Goal: Information Seeking & Learning: Learn about a topic

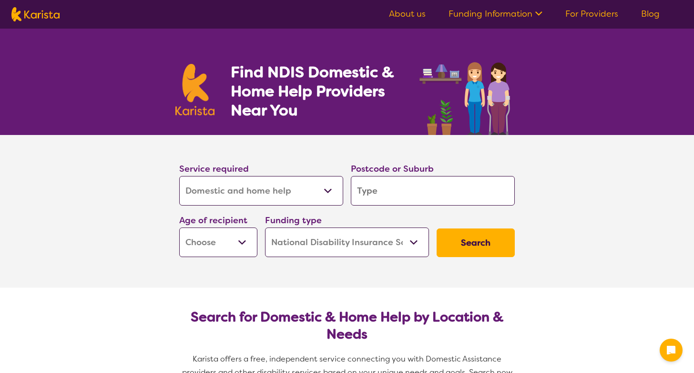
select select "Domestic and home help"
select select "NDIS"
select select "Domestic and home help"
select select "NDIS"
click at [389, 189] on input "search" at bounding box center [433, 191] width 164 height 30
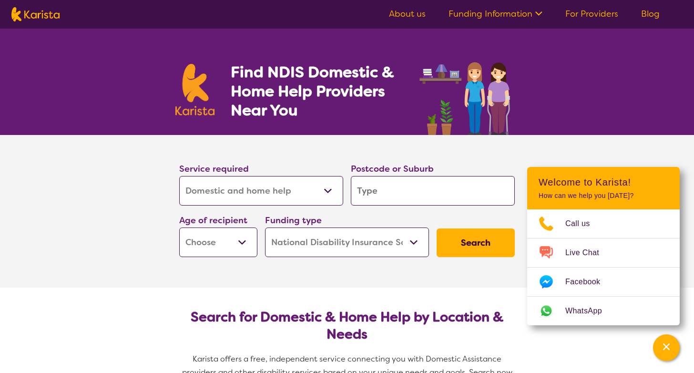
type input "m"
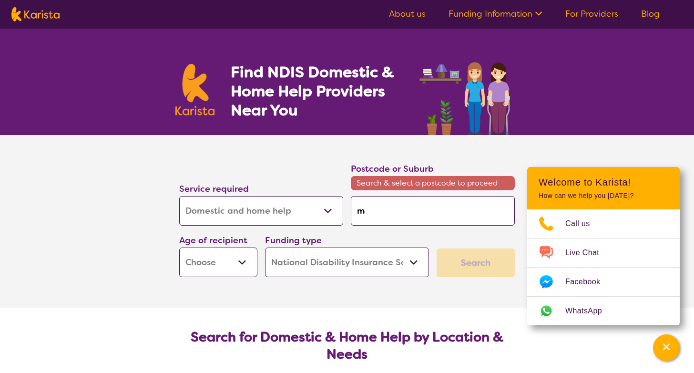
type input "mo"
type input "mos"
type input "[PERSON_NAME]"
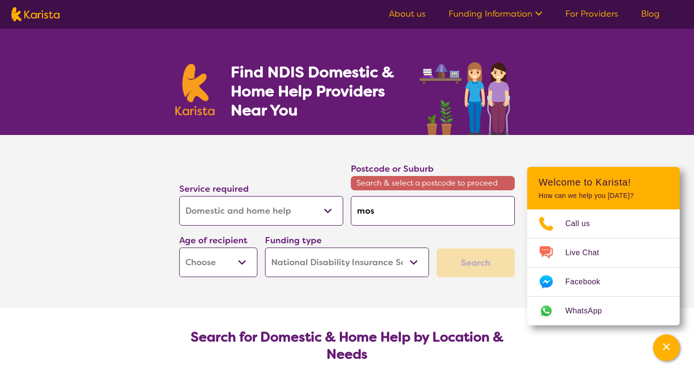
type input "[PERSON_NAME]"
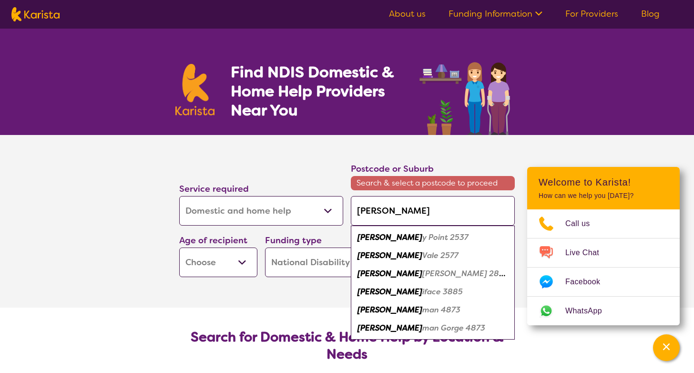
type input "mossv"
type input "mossva"
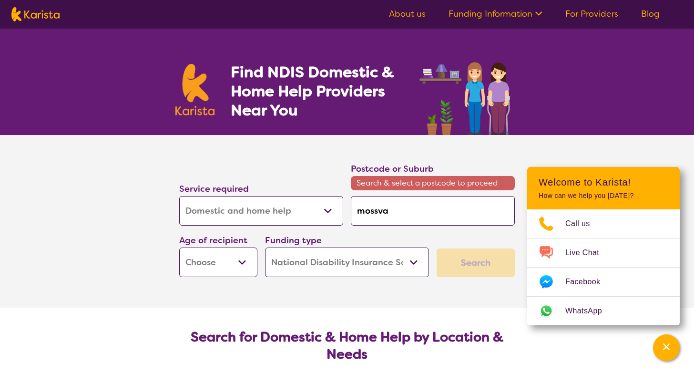
type input "mossval"
type input "mossvale"
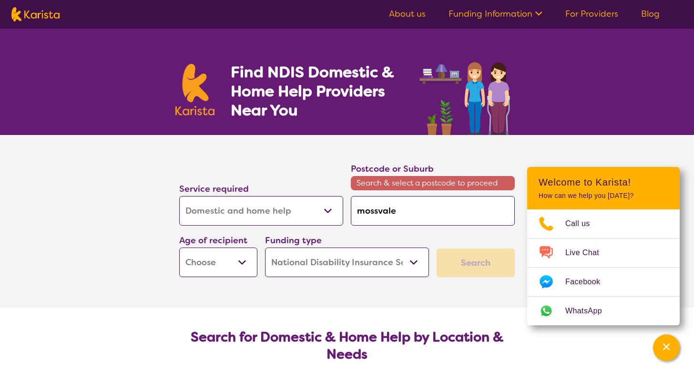
type input "mossvale"
click at [401, 211] on input "mossvale" at bounding box center [433, 211] width 164 height 30
type input "mossvale"
click at [376, 238] on div "Funding type Home Care Package (HCP) National Disability Insurance Scheme (NDIS…" at bounding box center [347, 255] width 164 height 44
click at [402, 213] on input "mossvale" at bounding box center [433, 211] width 164 height 30
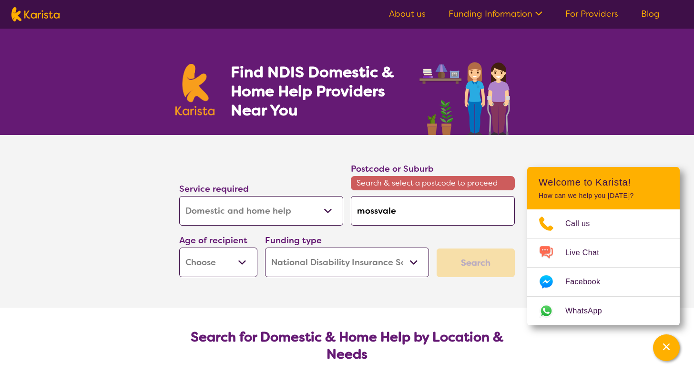
click at [402, 213] on input "mossvale" at bounding box center [433, 211] width 164 height 30
click at [402, 210] on input "mossvale" at bounding box center [433, 211] width 164 height 30
drag, startPoint x: 402, startPoint y: 210, endPoint x: 362, endPoint y: 210, distance: 39.6
click at [362, 210] on input "mossvale" at bounding box center [433, 211] width 164 height 30
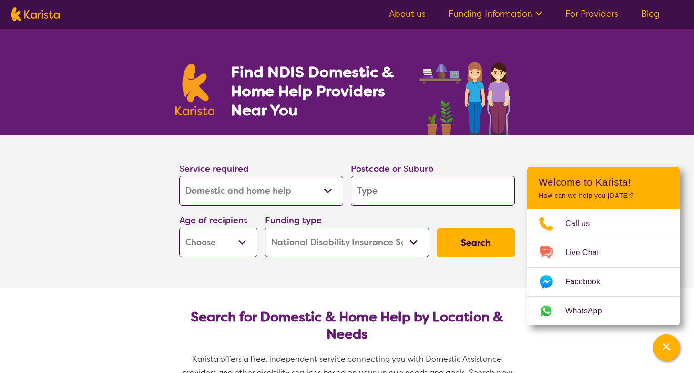
type input "m"
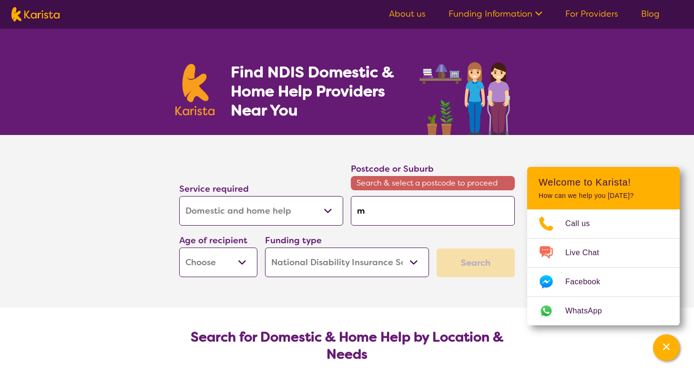
type input "mo"
type input "mos"
type input "[PERSON_NAME]"
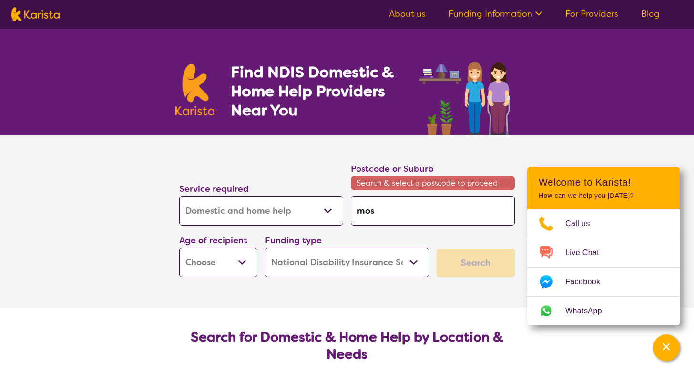
type input "[PERSON_NAME]"
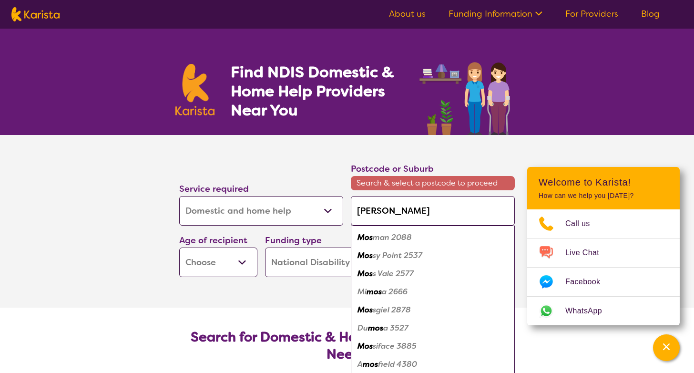
type input "[PERSON_NAME]"
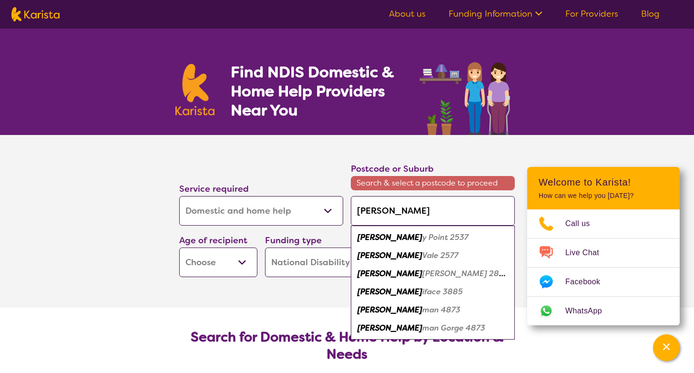
type input "[PERSON_NAME] v"
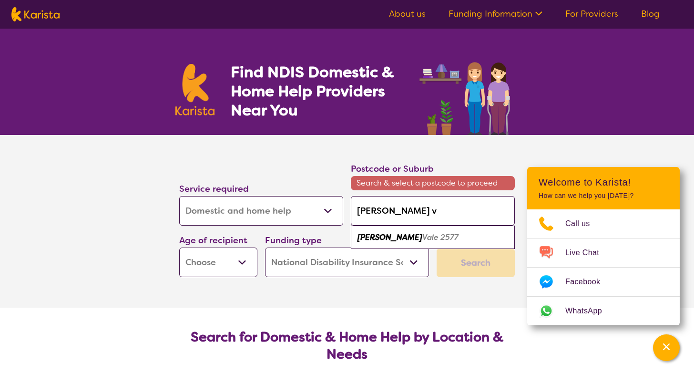
type input "[PERSON_NAME] va"
type input "[PERSON_NAME]"
type input "[PERSON_NAME] vale"
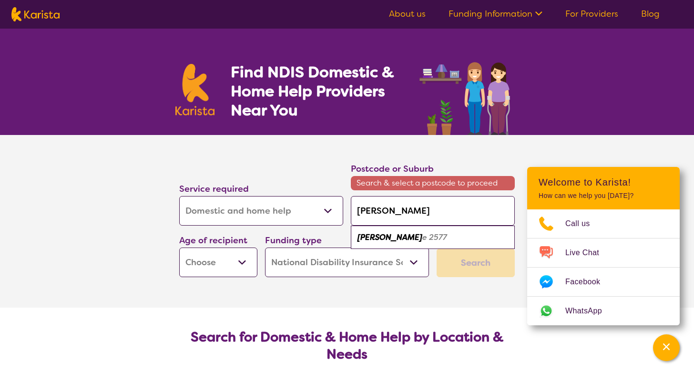
type input "[PERSON_NAME] vale"
click at [440, 234] on em "2577" at bounding box center [449, 237] width 18 height 10
type input "2577"
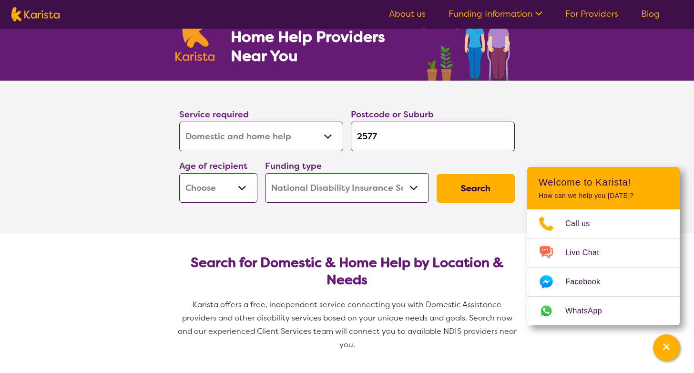
scroll to position [57, 0]
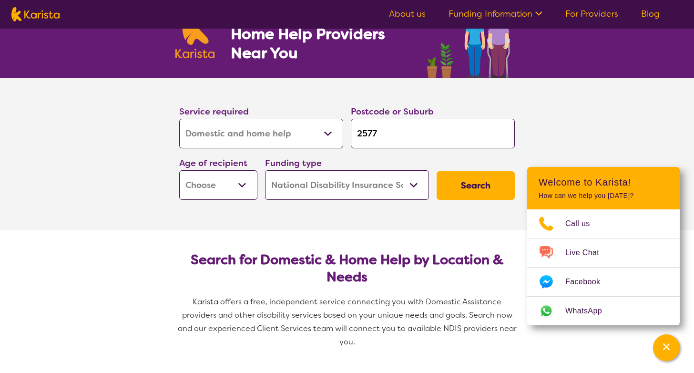
click at [485, 183] on button "Search" at bounding box center [476, 185] width 78 height 29
click at [241, 184] on select "Early Childhood - 0 to 9 Child - 10 to 11 Adolescent - 12 to 17 Adult - 18 to 6…" at bounding box center [218, 185] width 78 height 30
select select "AD"
click at [179, 170] on select "Early Childhood - 0 to 9 Child - 10 to 11 Adolescent - 12 to 17 Adult - 18 to 6…" at bounding box center [218, 185] width 78 height 30
select select "AD"
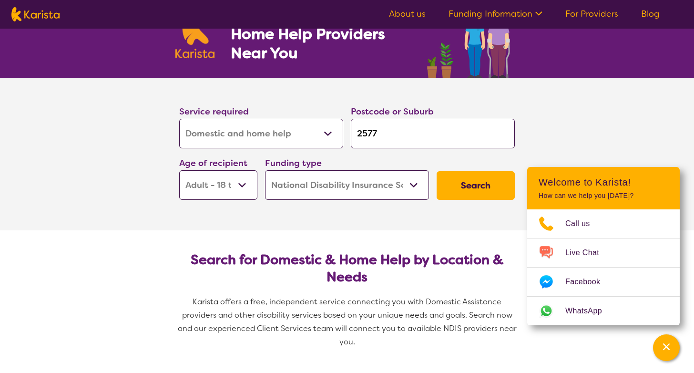
click at [490, 176] on button "Search" at bounding box center [476, 185] width 78 height 29
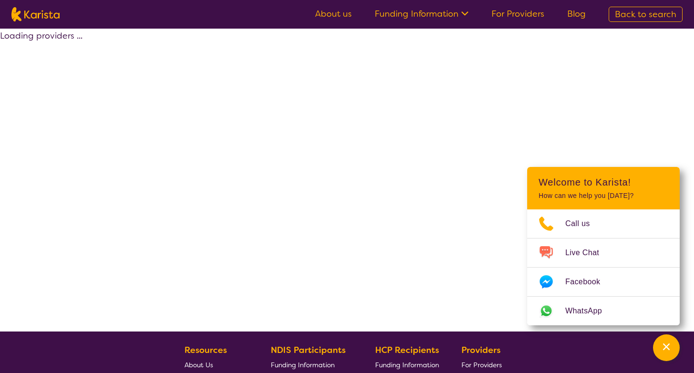
select select "by_score"
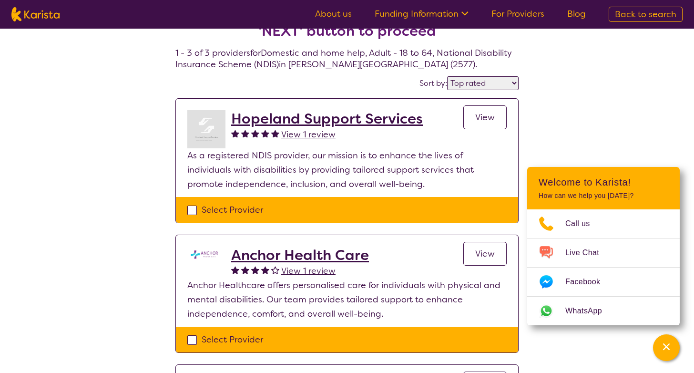
scroll to position [27, 0]
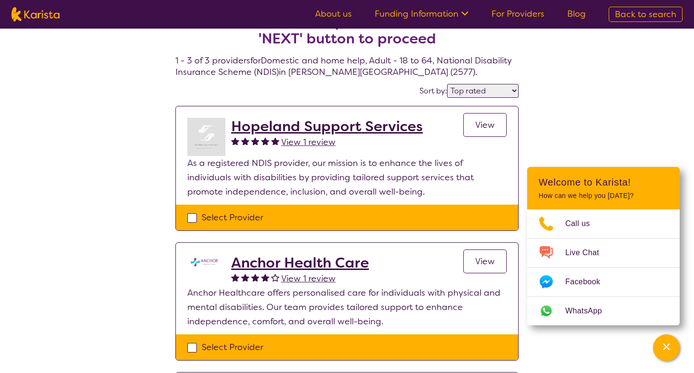
click at [336, 129] on h2 "Hopeland Support Services" at bounding box center [327, 126] width 192 height 17
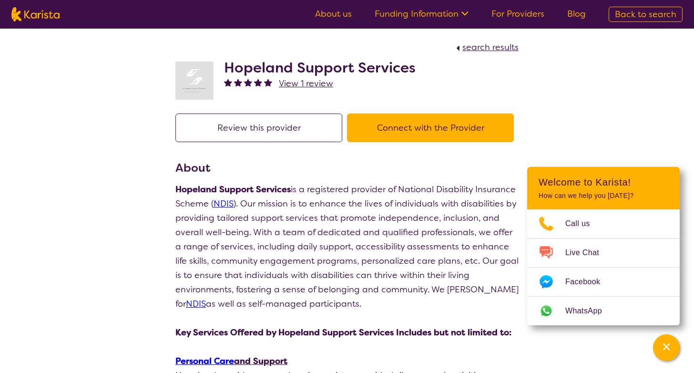
select select "by_score"
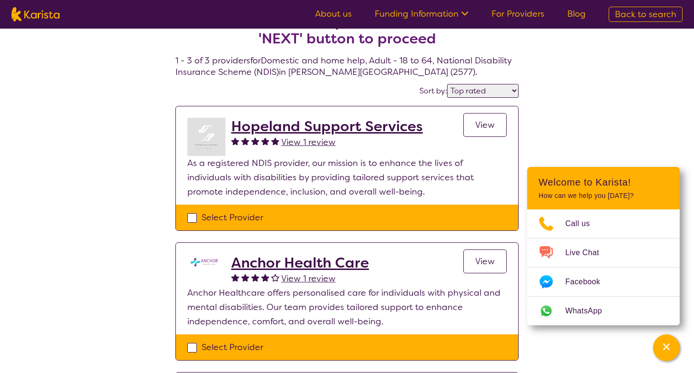
select select "Domestic and home help"
select select "AD"
select select "NDIS"
select select "Domestic and home help"
select select "AD"
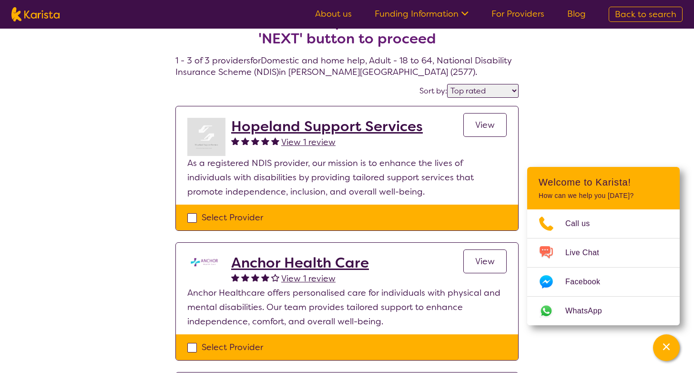
select select "NDIS"
